Goal: Information Seeking & Learning: Learn about a topic

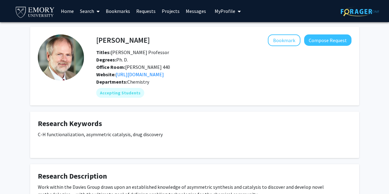
scroll to position [10, 0]
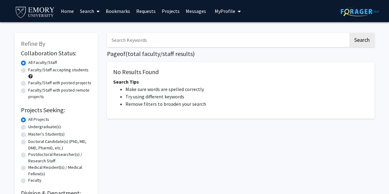
click at [155, 43] on input "Search Keywords" at bounding box center [228, 40] width 242 height 14
type input "chemistry"
click at [350, 33] on button "Search" at bounding box center [362, 40] width 25 height 14
click at [363, 41] on button "Search" at bounding box center [362, 40] width 25 height 14
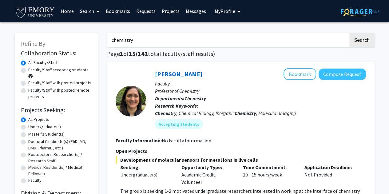
click at [140, 41] on input "chemistry" at bounding box center [228, 40] width 242 height 14
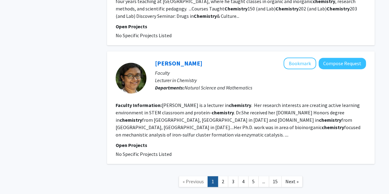
scroll to position [1291, 0]
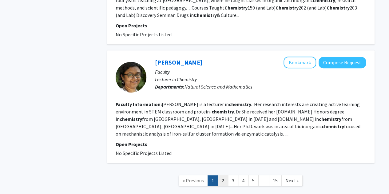
click at [223, 175] on link "2" at bounding box center [223, 180] width 10 height 11
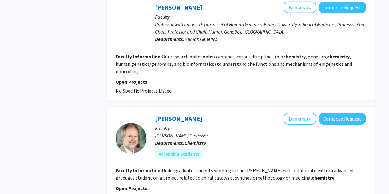
scroll to position [958, 0]
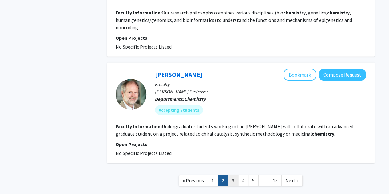
click at [235, 175] on link "3" at bounding box center [233, 180] width 10 height 11
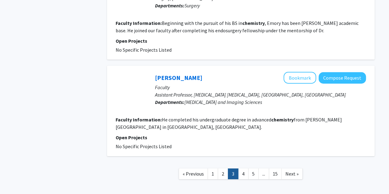
scroll to position [948, 0]
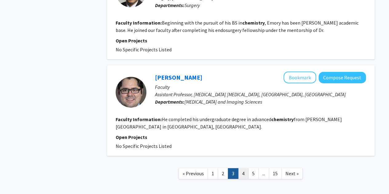
click at [245, 168] on link "4" at bounding box center [243, 173] width 10 height 11
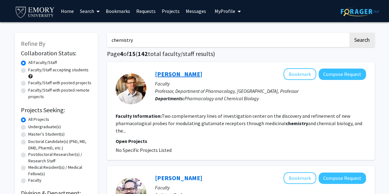
click at [195, 74] on link "Stephen Traynelis" at bounding box center [178, 74] width 47 height 8
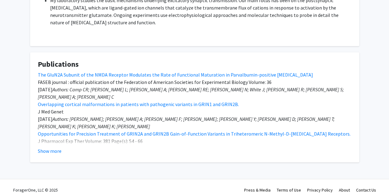
scroll to position [248, 0]
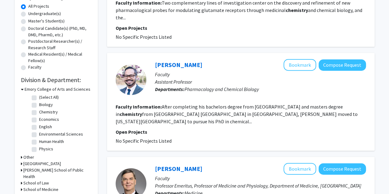
scroll to position [114, 0]
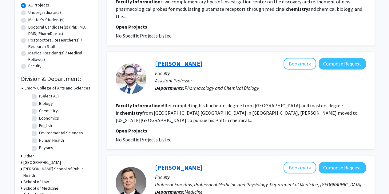
click at [172, 62] on link "Anupam Patgiri" at bounding box center [178, 64] width 47 height 8
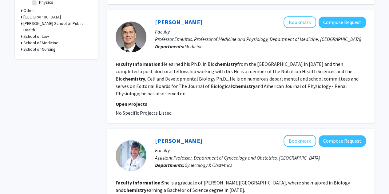
scroll to position [265, 0]
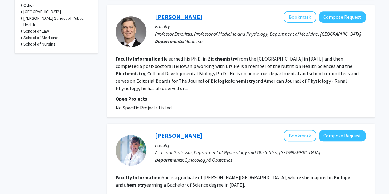
click at [179, 13] on link "Stephen Price" at bounding box center [178, 17] width 47 height 8
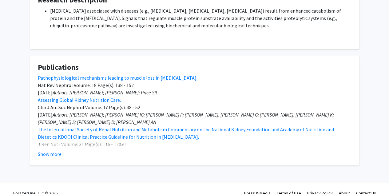
scroll to position [232, 0]
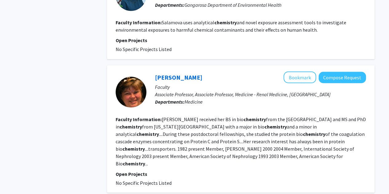
scroll to position [518, 0]
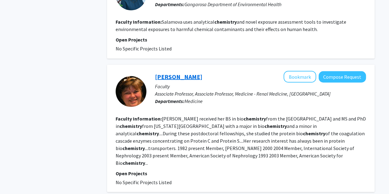
click at [173, 73] on link "[PERSON_NAME]" at bounding box center [178, 77] width 47 height 8
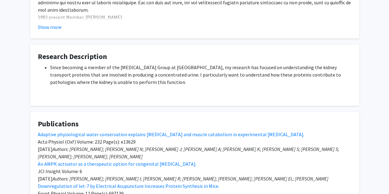
scroll to position [194, 0]
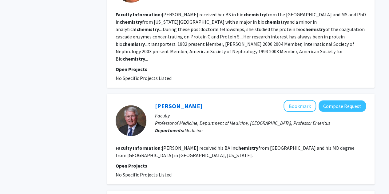
scroll to position [622, 0]
click at [179, 102] on link "Douglas Morris" at bounding box center [178, 106] width 47 height 8
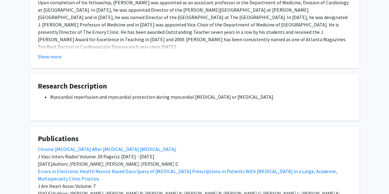
scroll to position [145, 0]
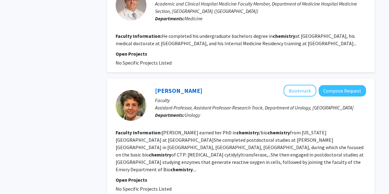
scroll to position [973, 0]
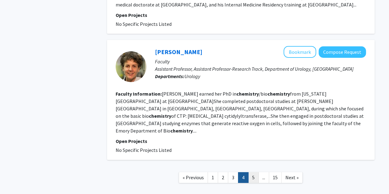
click at [254, 172] on link "5" at bounding box center [253, 177] width 10 height 11
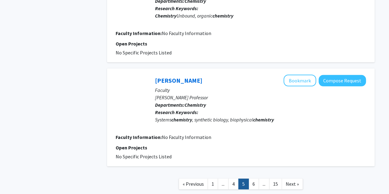
scroll to position [916, 0]
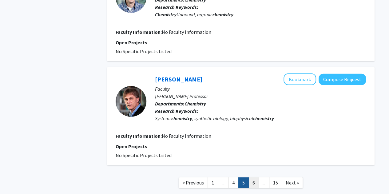
click at [256, 178] on link "6" at bounding box center [254, 183] width 10 height 11
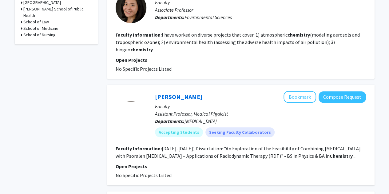
scroll to position [277, 0]
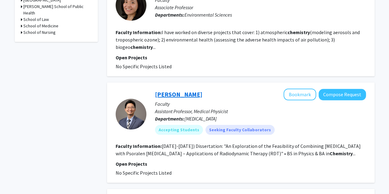
click at [176, 98] on link "Suk Yoon" at bounding box center [178, 94] width 47 height 8
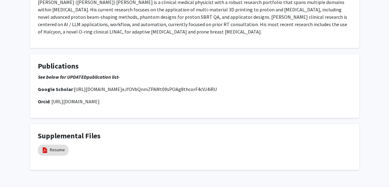
scroll to position [335, 0]
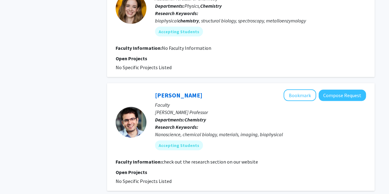
scroll to position [624, 0]
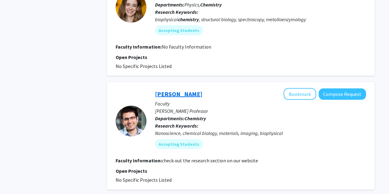
click at [166, 95] on link "[PERSON_NAME]" at bounding box center [178, 94] width 47 height 8
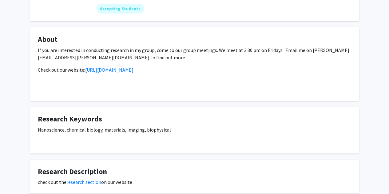
scroll to position [62, 0]
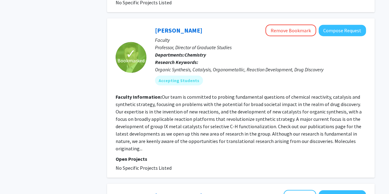
scroll to position [802, 0]
click at [174, 32] on link "Simon Blakey" at bounding box center [178, 30] width 47 height 8
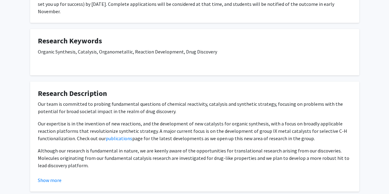
scroll to position [154, 0]
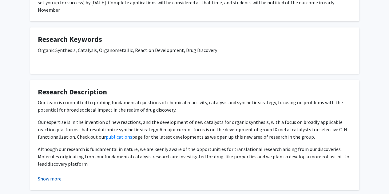
click at [56, 175] on button "Show more" at bounding box center [50, 178] width 24 height 7
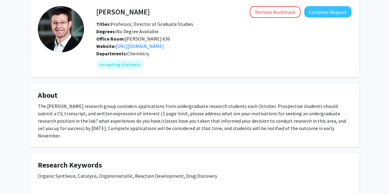
scroll to position [28, 0]
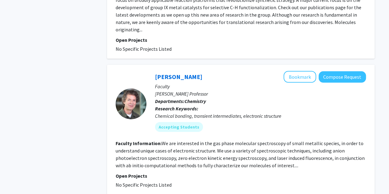
scroll to position [920, 0]
click at [184, 73] on link "Michael Heaven" at bounding box center [178, 77] width 47 height 8
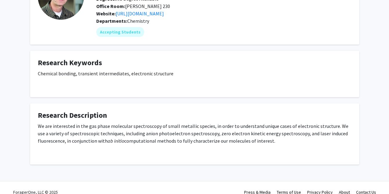
scroll to position [61, 0]
click at [144, 16] on link "https://heaven.emorychem.science/" at bounding box center [140, 14] width 48 height 6
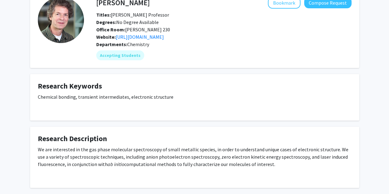
scroll to position [24, 0]
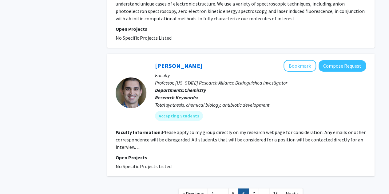
scroll to position [1086, 0]
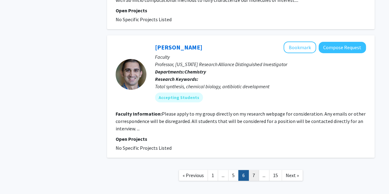
click at [254, 170] on link "7" at bounding box center [254, 175] width 10 height 11
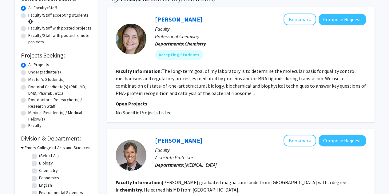
scroll to position [54, 0]
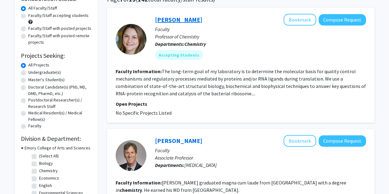
click at [189, 18] on link "Christine Dunham" at bounding box center [178, 20] width 47 height 8
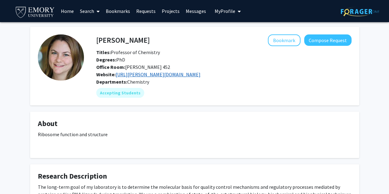
click at [162, 74] on link "https://dunham.emorychem.science" at bounding box center [158, 74] width 85 height 6
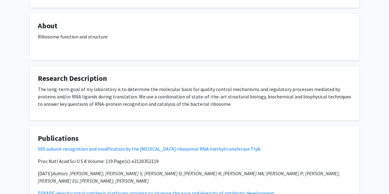
scroll to position [179, 0]
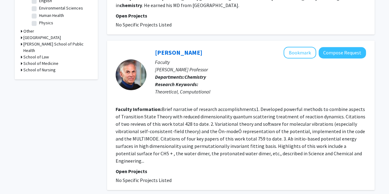
scroll to position [246, 0]
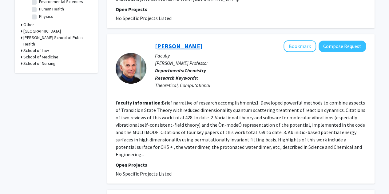
click at [177, 46] on link "Joel Bowman" at bounding box center [178, 46] width 47 height 8
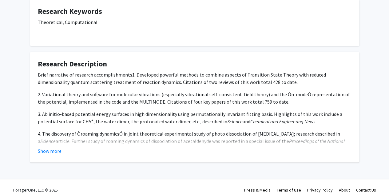
scroll to position [103, 0]
click at [52, 149] on button "Show more" at bounding box center [50, 150] width 24 height 7
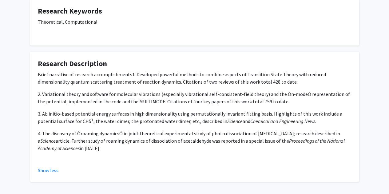
scroll to position [0, 0]
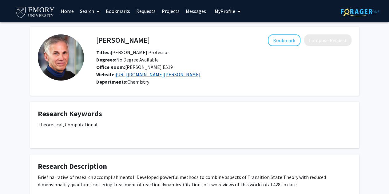
click at [165, 73] on link "https://scholarblogs.emory.edu/bowman/" at bounding box center [158, 74] width 85 height 6
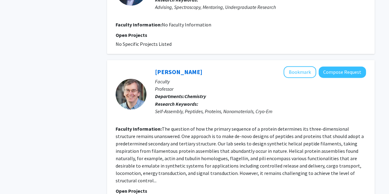
scroll to position [489, 0]
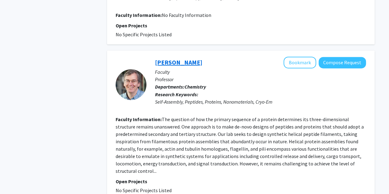
click at [169, 58] on link "Vincent Conticello" at bounding box center [178, 62] width 47 height 8
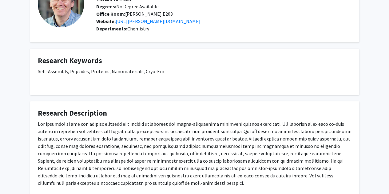
scroll to position [53, 0]
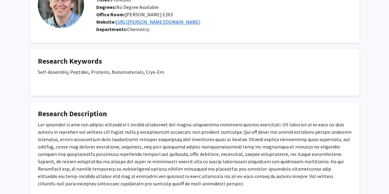
click at [154, 21] on link "https://conticello.emorychem.science/" at bounding box center [158, 22] width 85 height 6
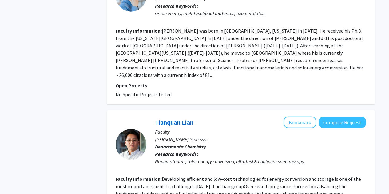
scroll to position [738, 0]
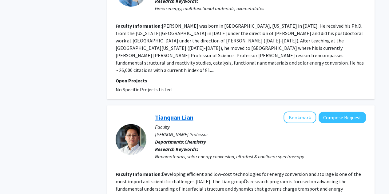
click at [169, 114] on link "Tianquan Lian" at bounding box center [174, 118] width 38 height 8
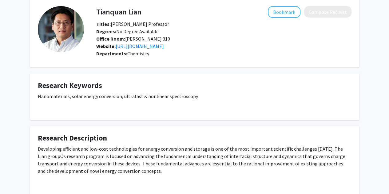
scroll to position [27, 0]
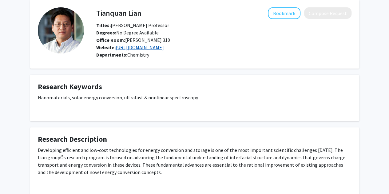
click at [133, 49] on link "https://scholarblogs.emory.edu/lianlab/" at bounding box center [140, 47] width 48 height 6
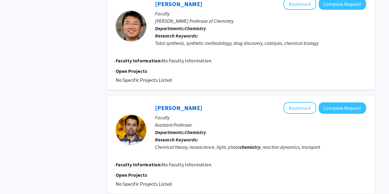
scroll to position [986, 0]
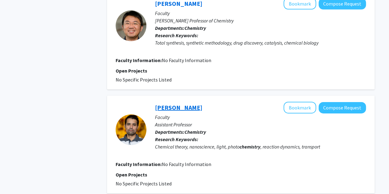
click at [174, 104] on link "Raphael Ribeiro" at bounding box center [178, 108] width 47 height 8
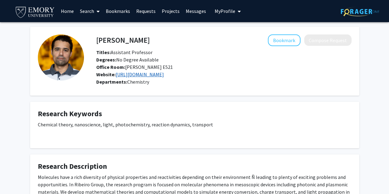
click at [160, 75] on link "https://ribeiro.emorychem.science/" at bounding box center [140, 74] width 48 height 6
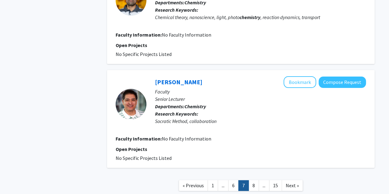
scroll to position [1117, 0]
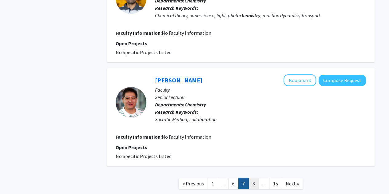
click at [254, 178] on link "8" at bounding box center [254, 183] width 10 height 11
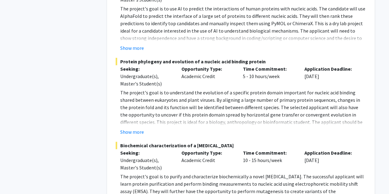
scroll to position [1287, 0]
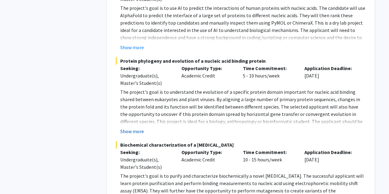
click at [127, 133] on button "Show more" at bounding box center [132, 131] width 24 height 7
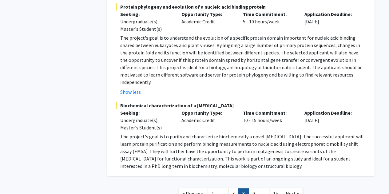
scroll to position [1348, 0]
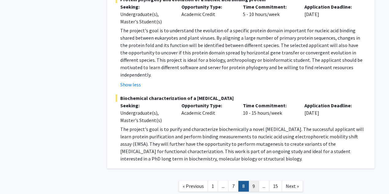
click at [256, 181] on link "9" at bounding box center [254, 186] width 10 height 11
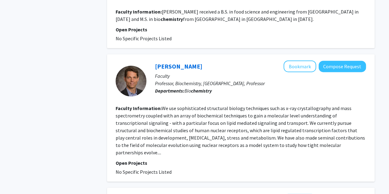
scroll to position [768, 0]
click at [172, 62] on link "Eric Ortlund" at bounding box center [178, 66] width 47 height 8
